Goal: Task Accomplishment & Management: Manage account settings

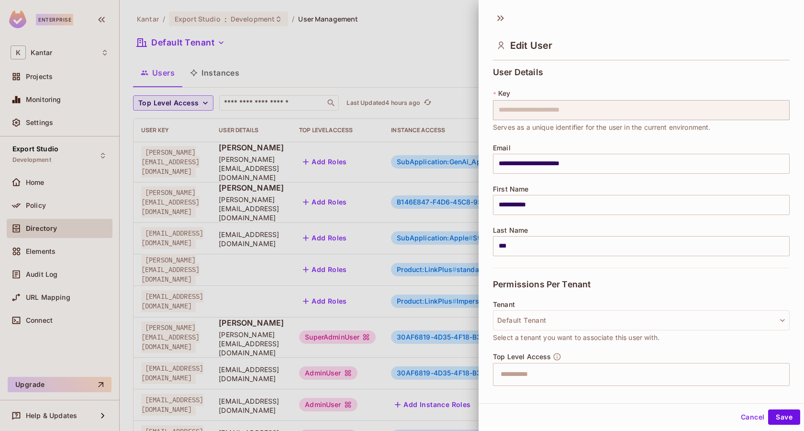
scroll to position [189, 0]
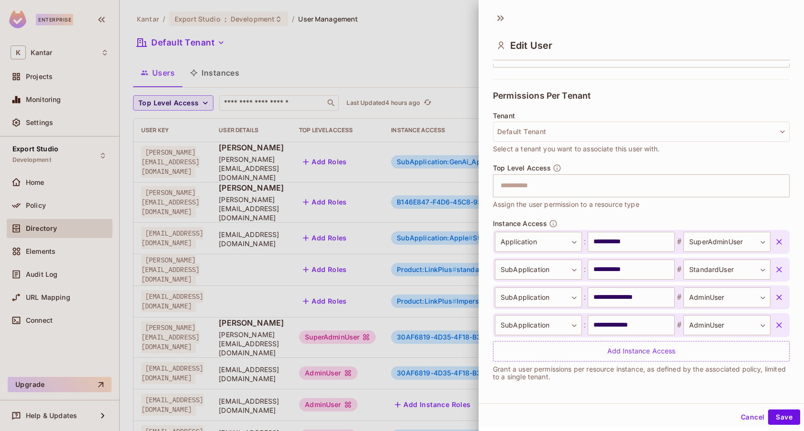
click at [778, 270] on icon "button" at bounding box center [779, 270] width 10 height 10
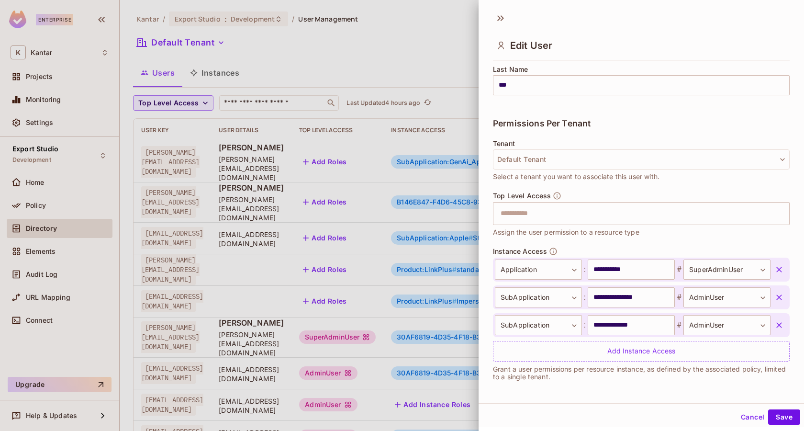
click at [781, 294] on icon "button" at bounding box center [779, 297] width 10 height 10
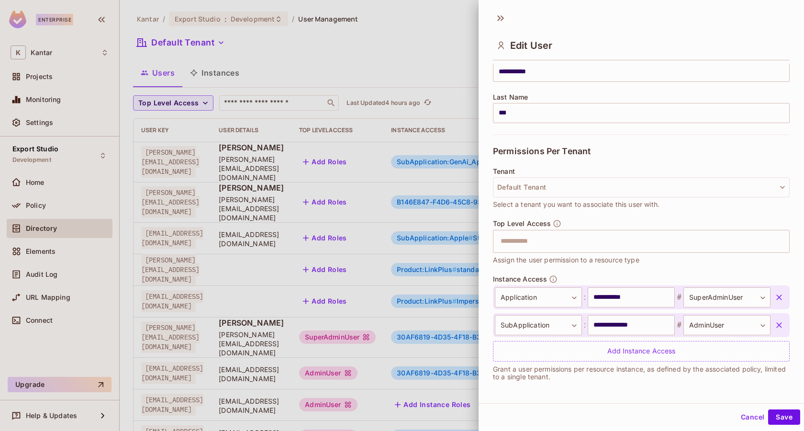
click at [781, 326] on icon "button" at bounding box center [779, 325] width 10 height 10
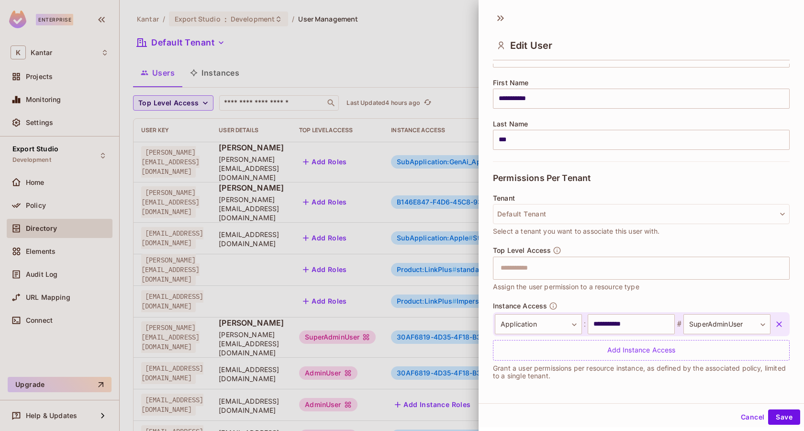
scroll to position [105, 0]
click at [772, 417] on button "Save" at bounding box center [784, 416] width 32 height 15
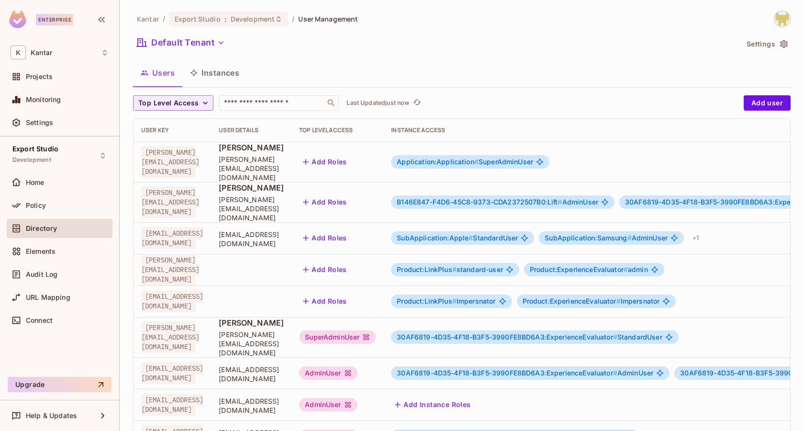
click at [479, 157] on span "Application:Application #" at bounding box center [438, 161] width 82 height 8
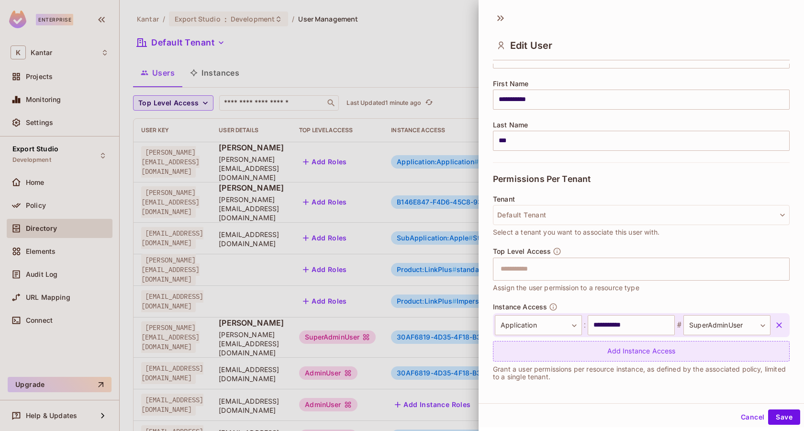
click at [609, 352] on div "Add Instance Access" at bounding box center [641, 351] width 297 height 21
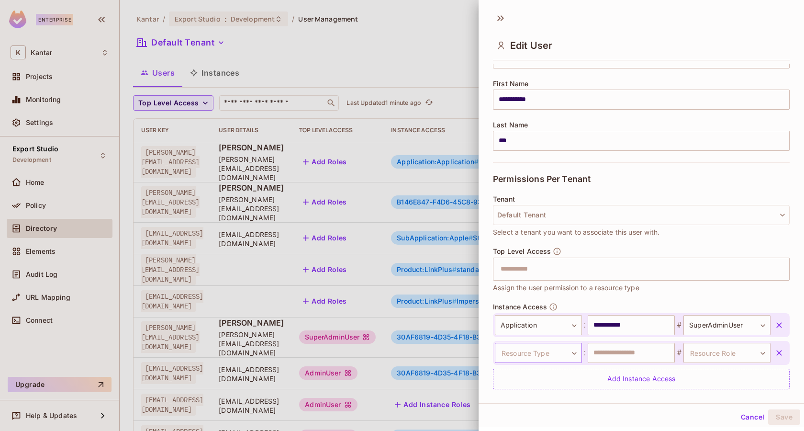
click at [561, 350] on body "Enterprise K Kantar Projects Monitoring Settings Export Studio Development Home…" at bounding box center [402, 215] width 804 height 431
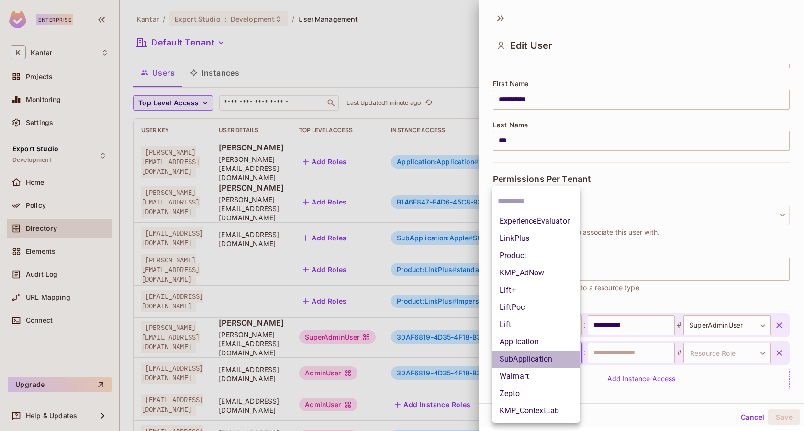
click at [557, 350] on li "SubApplication" at bounding box center [536, 358] width 88 height 17
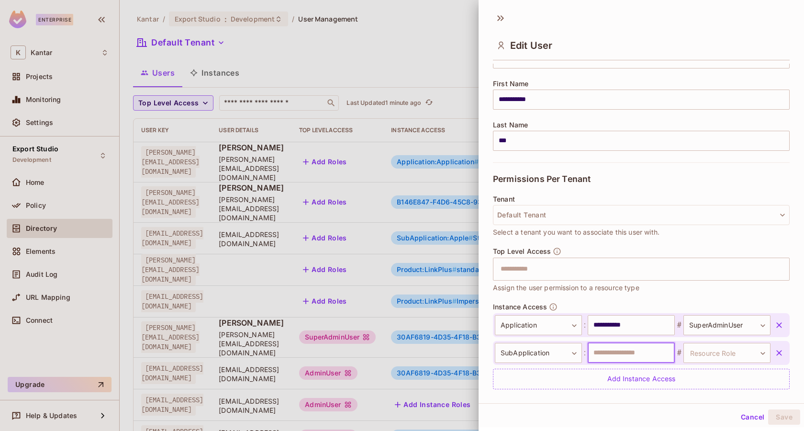
click at [621, 347] on input "text" at bounding box center [631, 353] width 87 height 20
type input "**********"
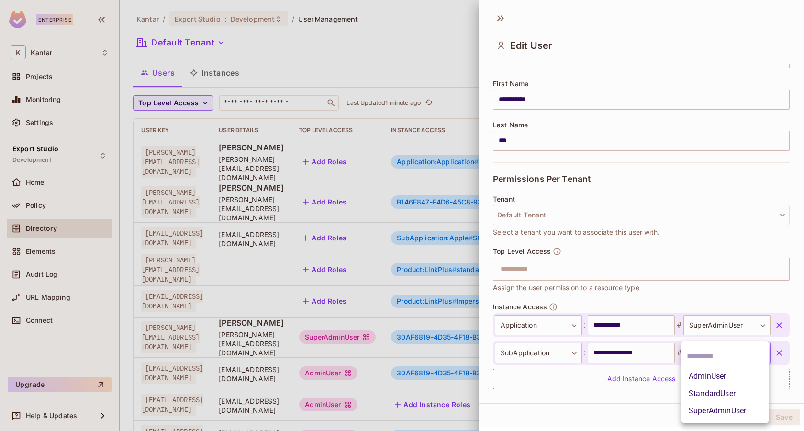
click at [706, 355] on body "Enterprise K Kantar Projects Monitoring Settings Export Studio Development Home…" at bounding box center [402, 215] width 804 height 431
click at [711, 379] on li "AdminUser" at bounding box center [725, 376] width 88 height 17
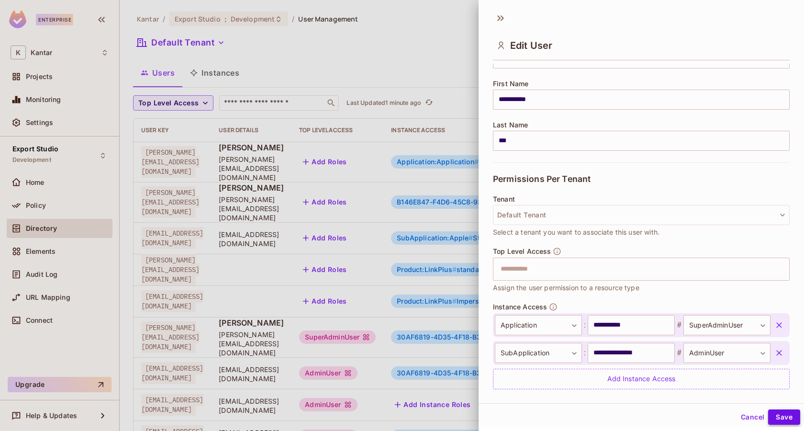
click at [781, 413] on button "Save" at bounding box center [784, 416] width 32 height 15
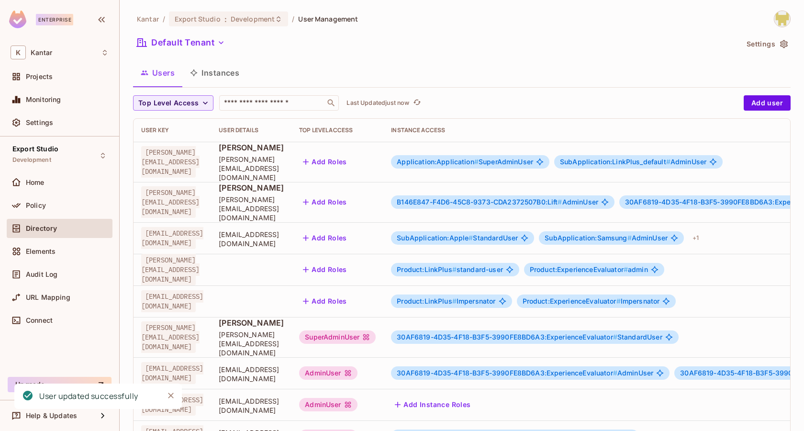
click at [479, 160] on span "Application:Application #" at bounding box center [438, 161] width 82 height 8
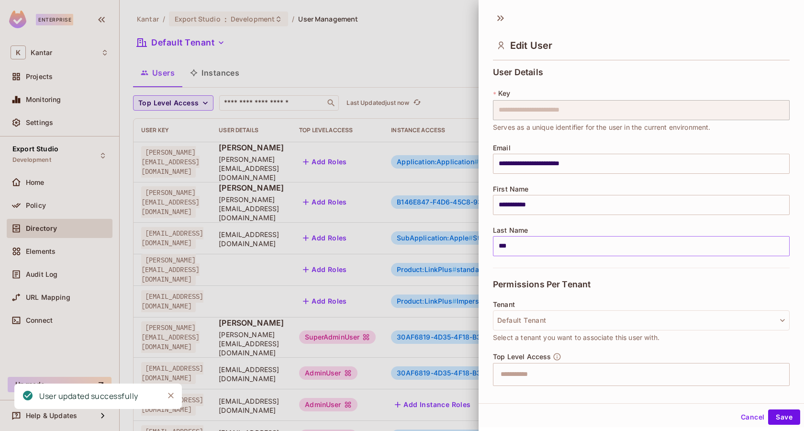
scroll to position [133, 0]
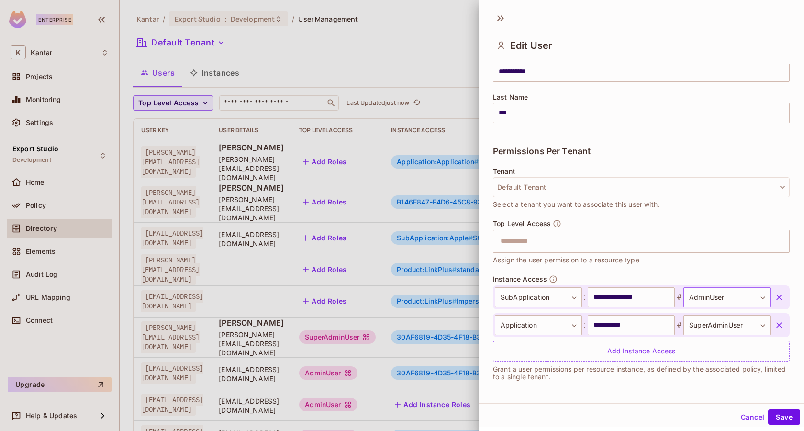
click at [692, 295] on body "Enterprise K Kantar Projects Monitoring Settings Export Studio Development Home…" at bounding box center [402, 215] width 804 height 431
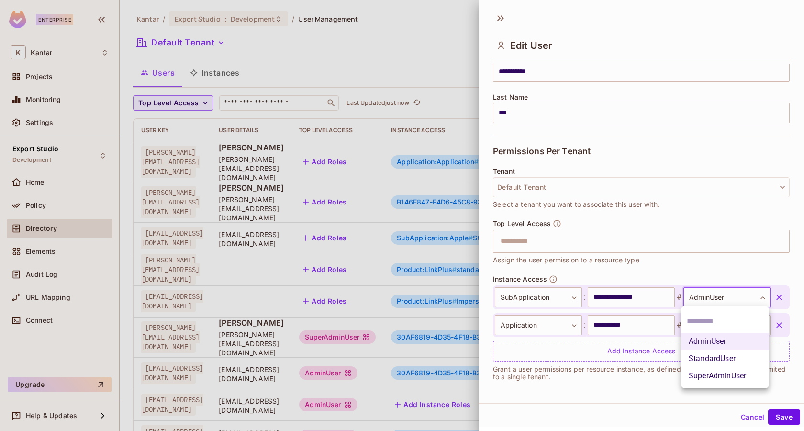
click at [704, 377] on li "SuperAdminUser" at bounding box center [725, 375] width 88 height 17
type input "**********"
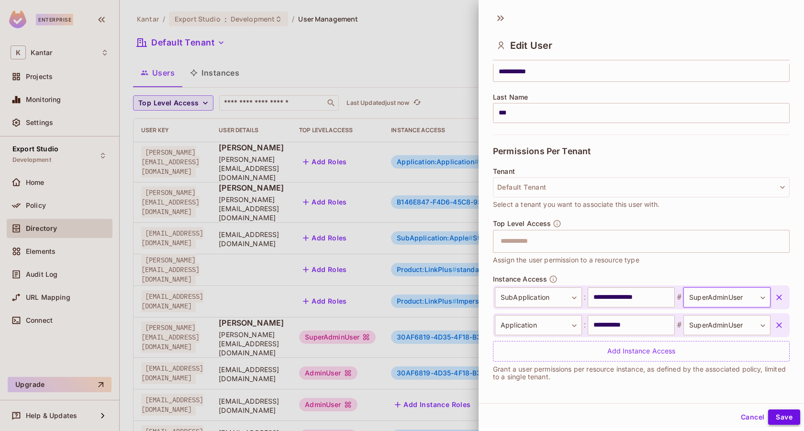
click at [784, 419] on button "Save" at bounding box center [784, 416] width 32 height 15
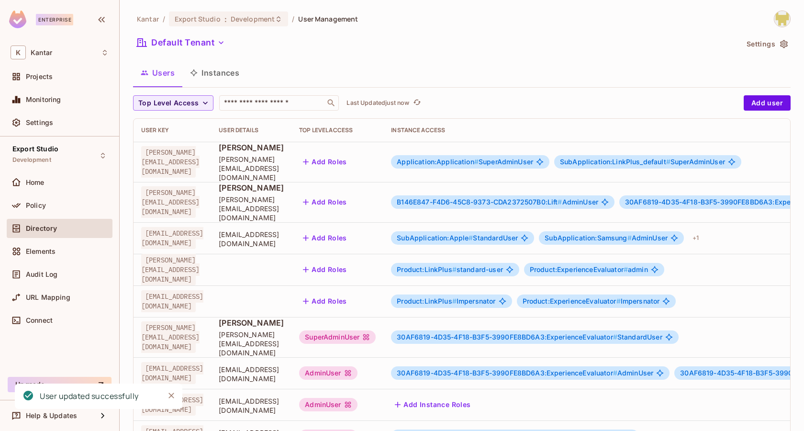
click at [479, 157] on span "Application:Application #" at bounding box center [438, 161] width 82 height 8
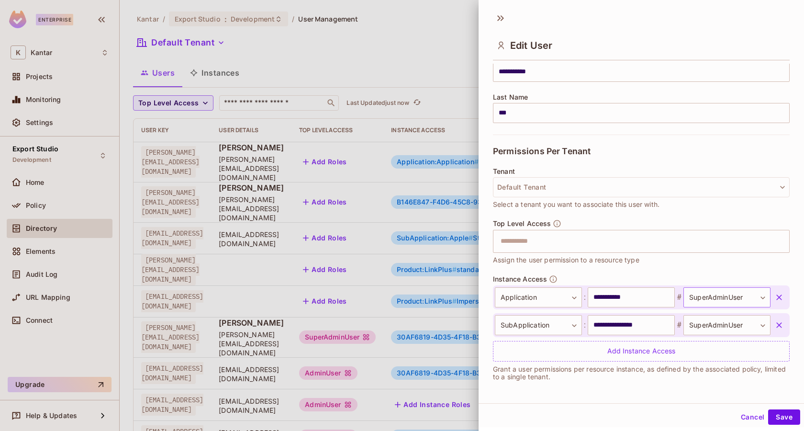
click at [728, 297] on body "Enterprise K Kantar Projects Monitoring Settings Export Studio Development Home…" at bounding box center [402, 215] width 804 height 431
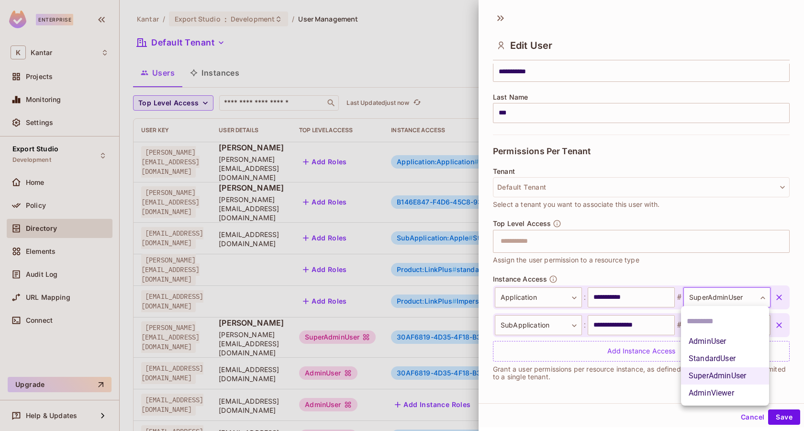
click at [704, 273] on div at bounding box center [402, 215] width 804 height 431
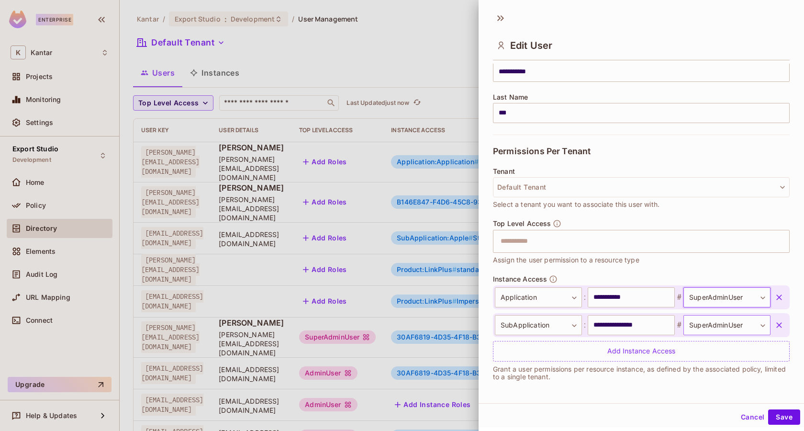
click at [725, 326] on body "Enterprise K Kantar Projects Monitoring Settings Export Studio Development Home…" at bounding box center [402, 215] width 804 height 431
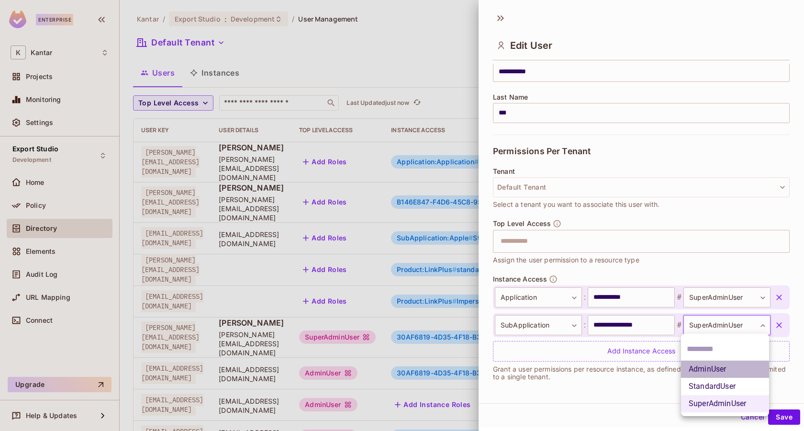
click at [717, 367] on li "AdminUser" at bounding box center [725, 368] width 88 height 17
type input "*********"
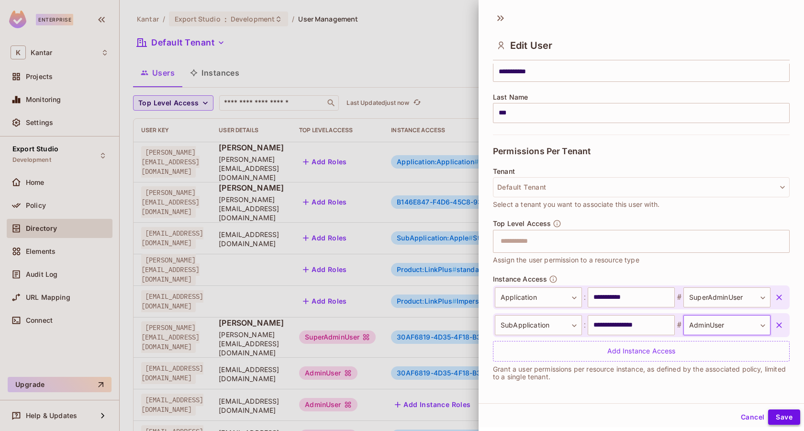
click at [787, 417] on button "Save" at bounding box center [784, 416] width 32 height 15
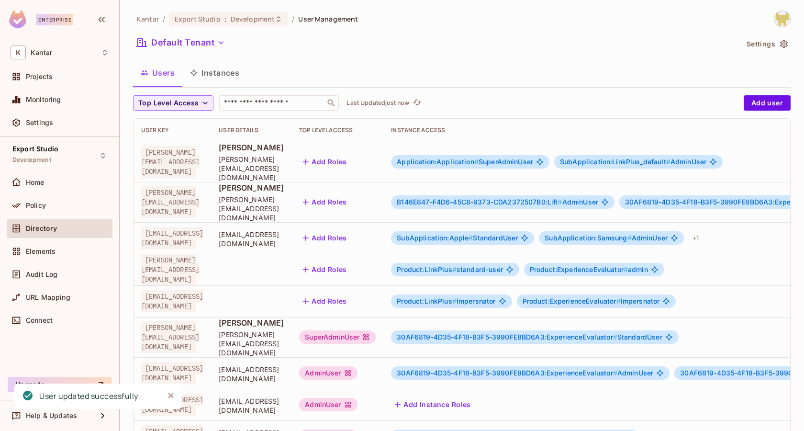
click at [479, 160] on span "Application:Application #" at bounding box center [438, 161] width 82 height 8
